Goal: Task Accomplishment & Management: Manage account settings

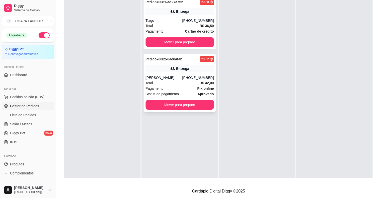
scroll to position [26, 0]
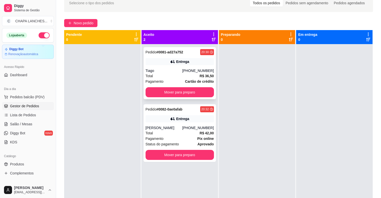
click at [163, 74] on div "Total R$ 36,50" at bounding box center [180, 76] width 68 height 6
click at [169, 91] on button "Mover para preparo" at bounding box center [180, 92] width 68 height 10
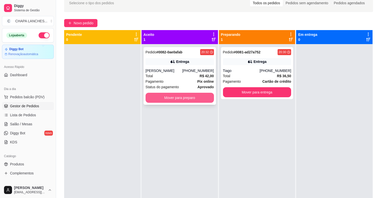
click at [179, 98] on button "Mover para preparo" at bounding box center [180, 98] width 68 height 10
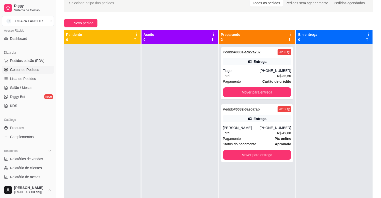
scroll to position [75, 0]
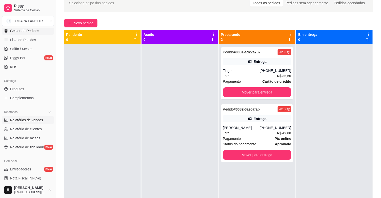
click at [33, 117] on link "Relatórios de vendas" at bounding box center [28, 120] width 52 height 8
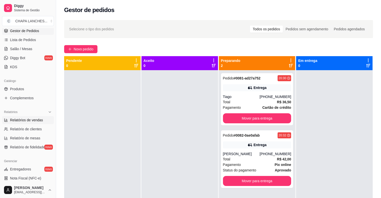
select select "ALL"
select select "0"
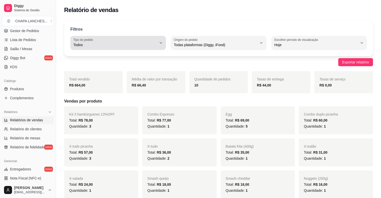
click at [109, 45] on span "Todos" at bounding box center [114, 44] width 83 height 5
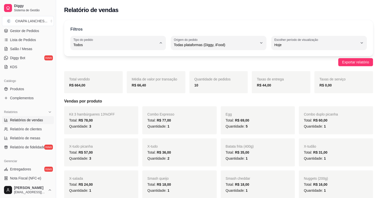
click at [104, 66] on span "Entrega" at bounding box center [115, 64] width 79 height 5
type input "DELIVERY"
select select "DELIVERY"
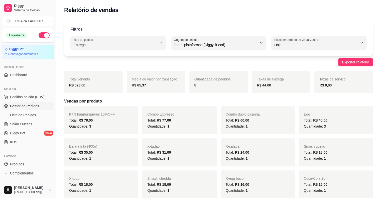
click at [29, 105] on span "Gestor de Pedidos" at bounding box center [24, 105] width 29 height 5
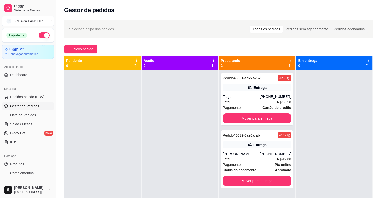
click at [29, 104] on span "Gestor de Pedidos" at bounding box center [24, 105] width 29 height 5
click at [248, 101] on div "Total R$ 36,50" at bounding box center [257, 102] width 68 height 6
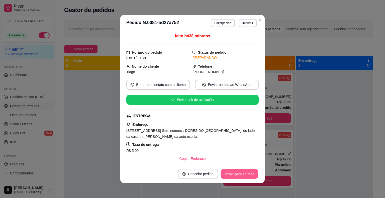
click at [247, 176] on button "Mover para entrega" at bounding box center [239, 174] width 38 height 10
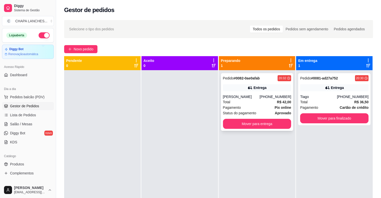
click at [242, 98] on div "[PERSON_NAME]" at bounding box center [241, 96] width 37 height 5
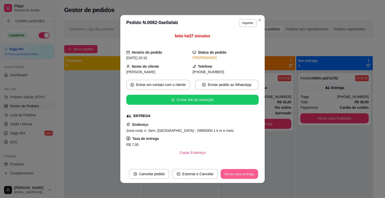
click at [246, 173] on button "Mover para entrega" at bounding box center [239, 174] width 38 height 10
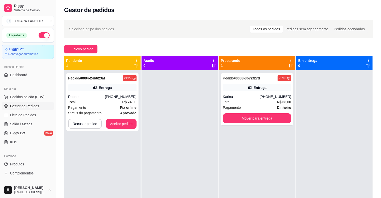
click at [284, 159] on div "Pedido # 0083-3b72f27d 21:10 Entrega Karina [PHONE_NUMBER] Total R$ 68,00 Pagam…" at bounding box center [257, 169] width 76 height 198
click at [121, 102] on div "Total R$ 74,00" at bounding box center [102, 102] width 68 height 6
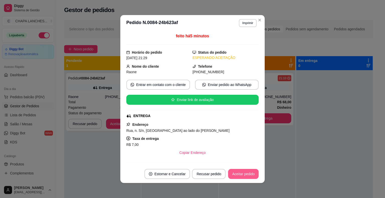
click at [241, 175] on button "Aceitar pedido" at bounding box center [243, 174] width 31 height 10
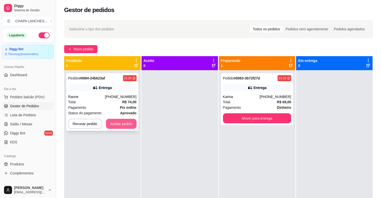
click at [117, 127] on button "Aceitar pedido" at bounding box center [121, 124] width 31 height 10
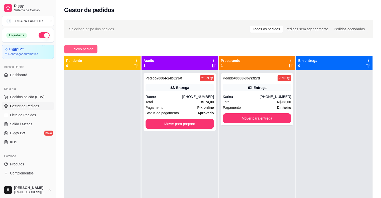
click at [73, 50] on button "Novo pedido" at bounding box center [80, 49] width 33 height 8
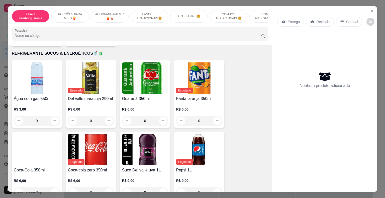
scroll to position [1202, 0]
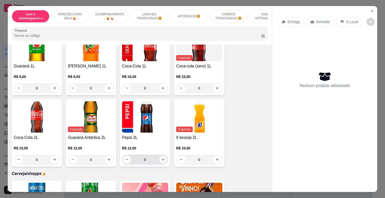
click at [161, 158] on icon "increase-product-quantity" at bounding box center [163, 160] width 4 height 4
type input "1"
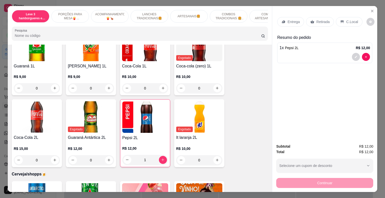
click at [320, 19] on p "Retirada" at bounding box center [322, 21] width 13 height 5
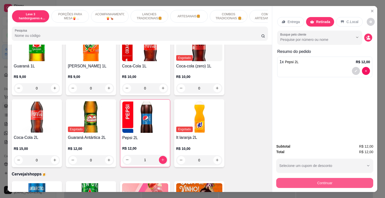
click at [315, 182] on button "Continuar" at bounding box center [324, 183] width 97 height 10
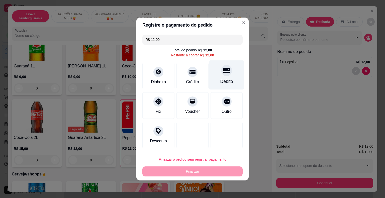
click at [224, 64] on div "Débito" at bounding box center [226, 74] width 35 height 29
type input "R$ 0,00"
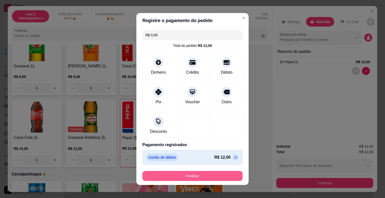
click at [216, 177] on button "Finalizar" at bounding box center [192, 176] width 100 height 10
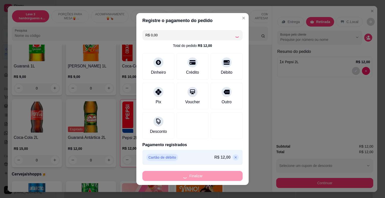
type input "0"
type input "-R$ 12,00"
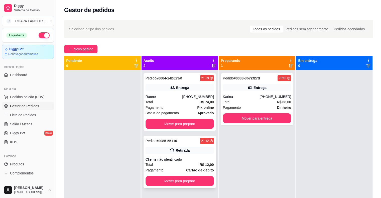
click at [197, 156] on div "Pedido # 0085-55110 21:42 Retirada Cliente não identificado Total R$ 12,00 Paga…" at bounding box center [180, 162] width 72 height 52
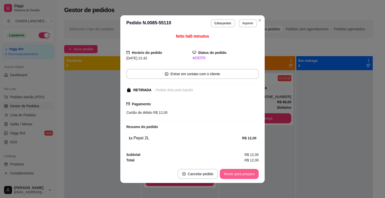
click at [231, 176] on button "Mover para preparo" at bounding box center [239, 174] width 39 height 10
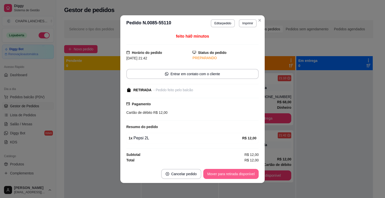
click at [238, 173] on button "Mover para retirada disponível" at bounding box center [230, 174] width 55 height 10
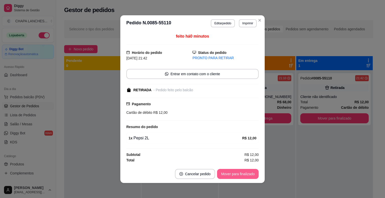
click at [244, 175] on button "Mover para finalizado" at bounding box center [238, 174] width 42 height 10
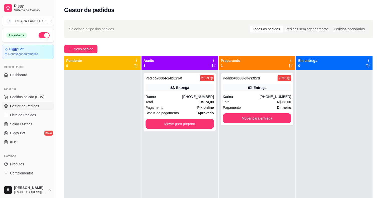
click at [275, 169] on div "Pedido # 0083-3b72f27d 21:10 Entrega Karina [PHONE_NUMBER] Total R$ 68,00 Pagam…" at bounding box center [257, 169] width 76 height 198
click at [260, 102] on div "Total R$ 68,00" at bounding box center [257, 102] width 68 height 6
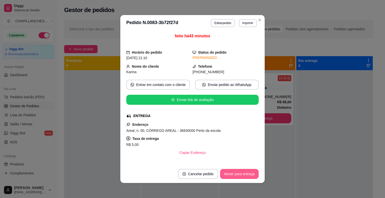
click at [236, 172] on button "Mover para entrega" at bounding box center [239, 174] width 39 height 10
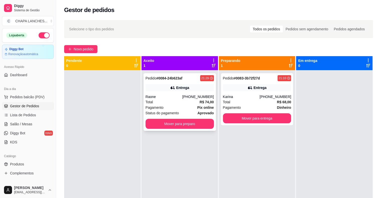
click at [190, 113] on div "Status do pagamento aprovado" at bounding box center [180, 113] width 68 height 6
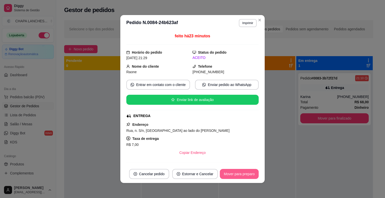
click at [241, 174] on button "Mover para preparo" at bounding box center [239, 174] width 39 height 10
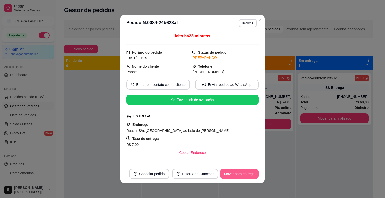
click at [243, 174] on button "Mover para entrega" at bounding box center [239, 174] width 39 height 10
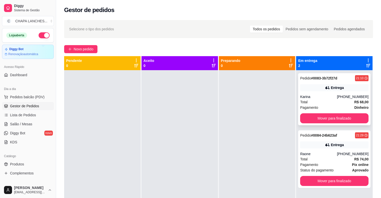
click at [321, 100] on div "Total R$ 68,00" at bounding box center [334, 102] width 68 height 6
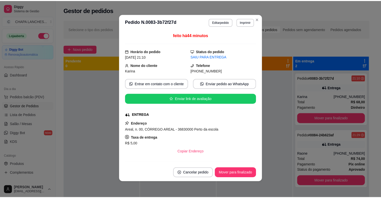
scroll to position [106, 0]
